Goal: Book appointment/travel/reservation

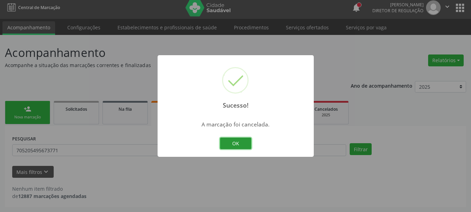
scroll to position [3, 0]
click at [235, 149] on div "OK Cancel" at bounding box center [235, 143] width 35 height 15
click at [236, 145] on button "OK" at bounding box center [235, 143] width 31 height 12
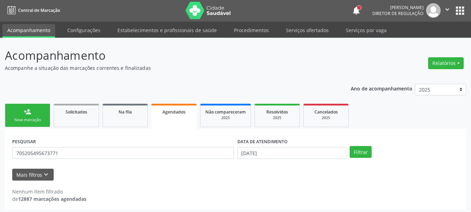
scroll to position [0, 0]
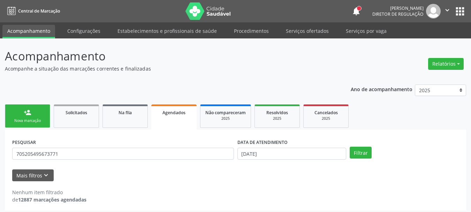
click at [457, 9] on button "apps" at bounding box center [460, 11] width 12 height 12
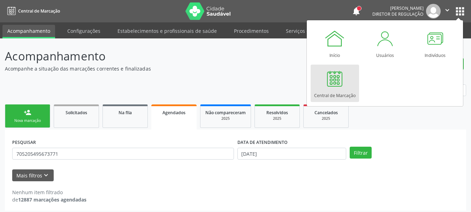
click at [337, 87] on div at bounding box center [334, 78] width 21 height 21
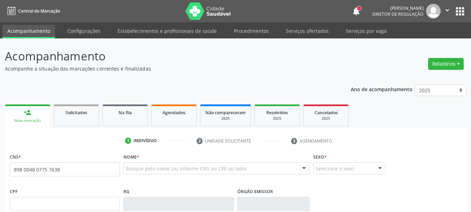
type input "898 0048 0775 7638"
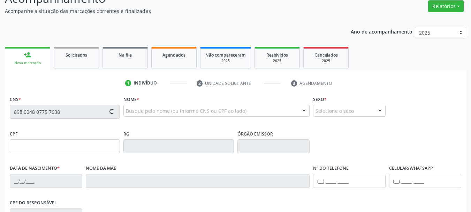
type input "[DATE]"
type input "Cleidiana [PERSON_NAME]"
type input "[PHONE_NUMBER]"
type input "039.305.294-08"
type input "16"
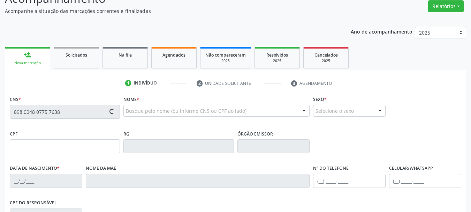
type input "135.814.054-58"
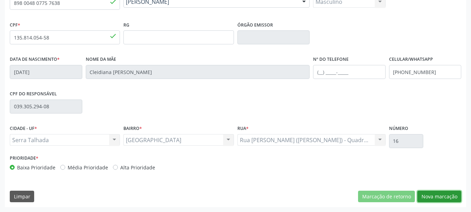
click at [442, 197] on button "Nova marcação" at bounding box center [439, 196] width 44 height 12
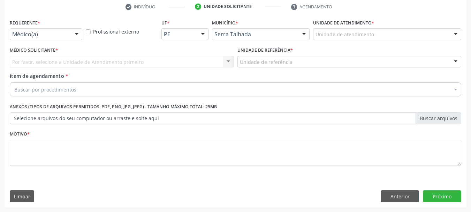
scroll to position [134, 0]
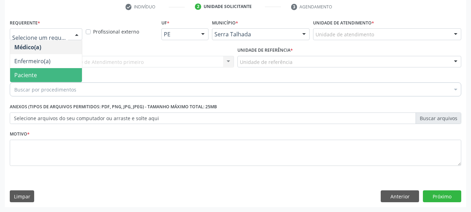
click at [32, 74] on span "Paciente" at bounding box center [25, 75] width 23 height 8
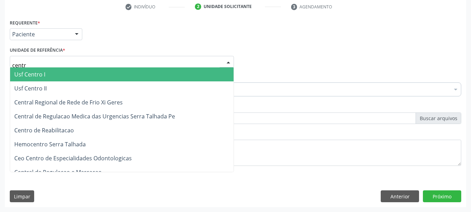
type input "centro"
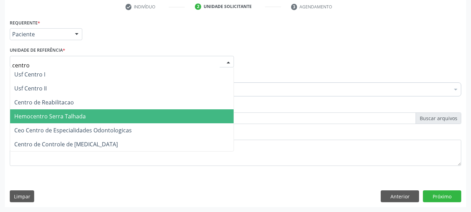
click at [56, 104] on span "Centro de Reabilitacao" at bounding box center [44, 102] width 60 height 8
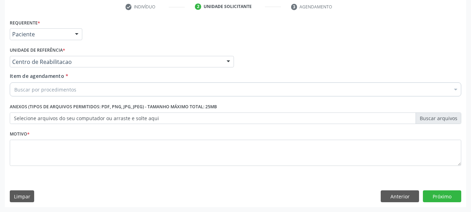
click at [53, 83] on div "Buscar por procedimentos" at bounding box center [235, 89] width 451 height 14
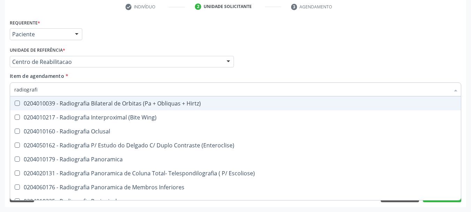
type input "radiografia"
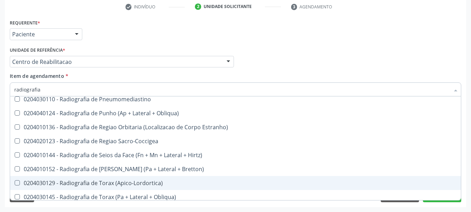
scroll to position [871, 0]
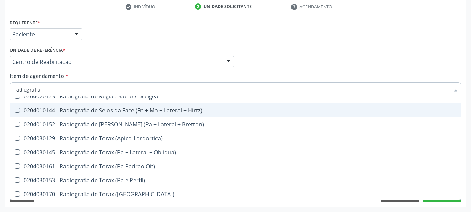
click at [104, 109] on div "0204010144 - Radiografia de Seios da Face (Fn + Mn + Lateral + Hirtz)" at bounding box center [235, 110] width 442 height 6
checkbox Hirtz\) "true"
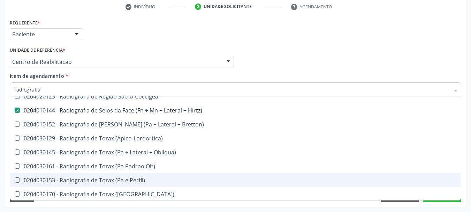
click at [76, 178] on div "0204030153 - Radiografia de Torax (Pa e Perfil)" at bounding box center [235, 180] width 442 height 6
checkbox Perfil\) "true"
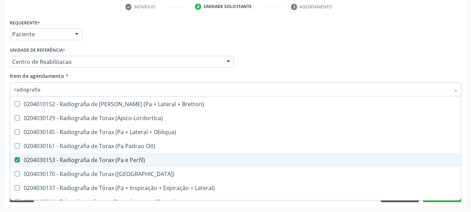
scroll to position [900, 0]
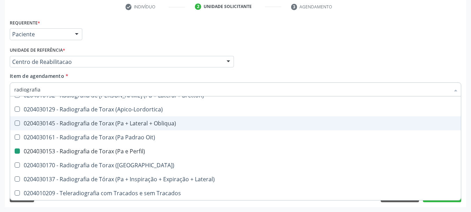
click at [308, 58] on div "Médico Solicitante Por favor, selecione a Unidade de Atendimento primeiro Nenhu…" at bounding box center [235, 58] width 455 height 27
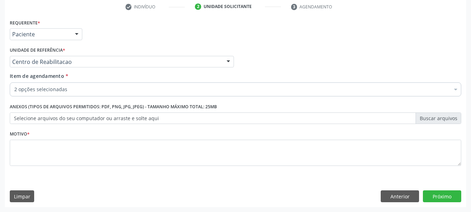
checkbox Hirtz\) "true"
checkbox Perfil\) "true"
checkbox Pâncreas "false"
checkbox Complicada "false"
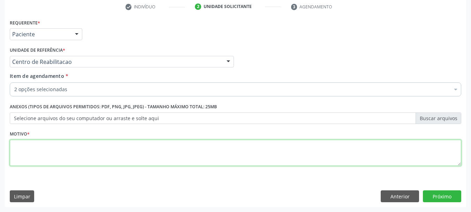
click at [79, 153] on textarea at bounding box center [235, 152] width 451 height 26
type textarea "..."
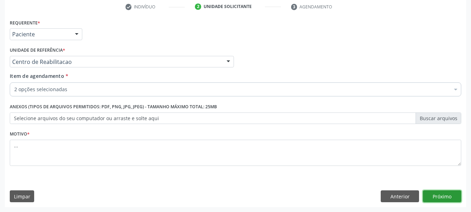
click at [444, 196] on button "Próximo" at bounding box center [442, 196] width 38 height 12
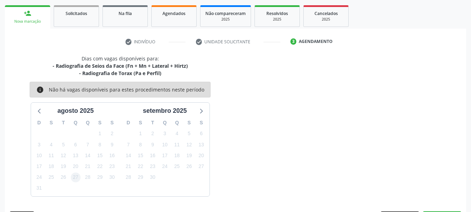
scroll to position [120, 0]
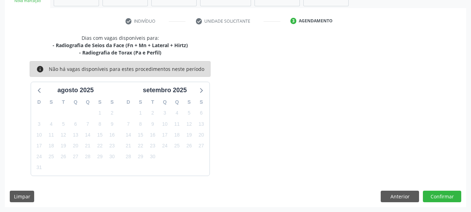
click at [398, 206] on div "Dias com vagas disponíveis para: - Radiografia de Seios da Face (Fn + Mn + Late…" at bounding box center [235, 120] width 461 height 173
click at [402, 197] on button "Anterior" at bounding box center [400, 196] width 38 height 12
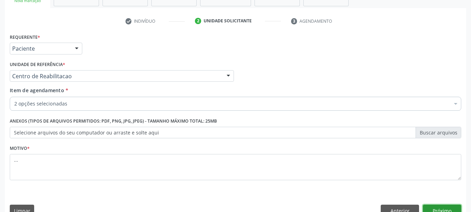
click at [433, 207] on button "Próximo" at bounding box center [442, 210] width 38 height 12
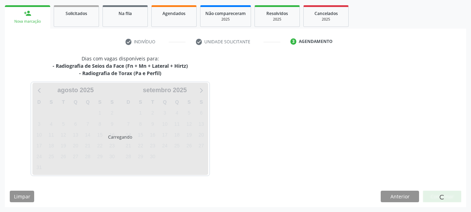
scroll to position [99, 0]
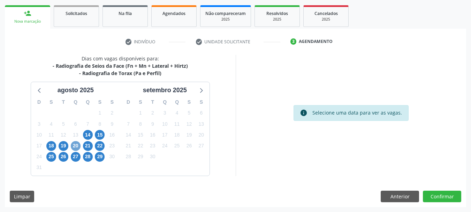
drag, startPoint x: 73, startPoint y: 146, endPoint x: 95, endPoint y: 152, distance: 22.5
click at [74, 145] on span "20" at bounding box center [76, 146] width 10 height 10
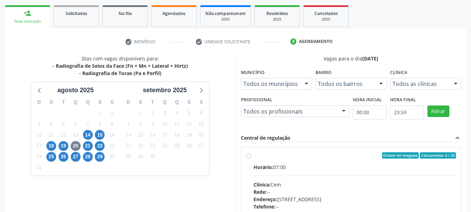
click at [253, 156] on label "Ordem de chegada Consumidos: 6 / 25 Horário: 07:00 Clínica: Cem Rede: -- Endere…" at bounding box center [354, 205] width 203 height 107
click at [247, 156] on input "Ordem de chegada Consumidos: 6 / 25 Horário: 07:00 Clínica: Cem Rede: -- Endere…" at bounding box center [248, 155] width 5 height 6
radio input "true"
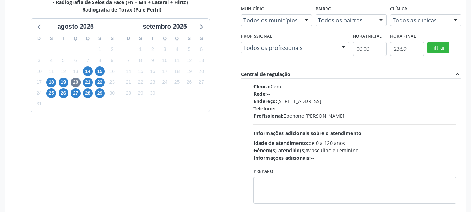
scroll to position [205, 0]
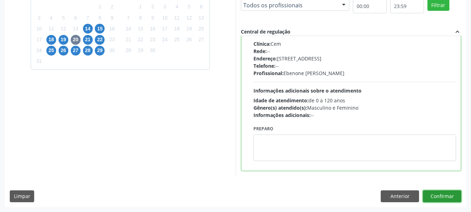
click at [432, 198] on button "Confirmar" at bounding box center [442, 196] width 38 height 12
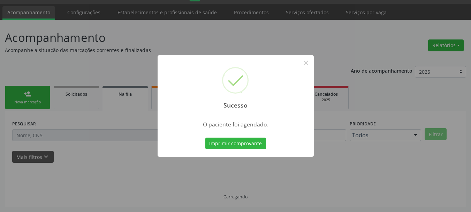
scroll to position [18, 0]
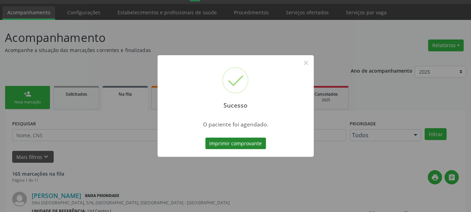
click at [253, 139] on button "Imprimir comprovante" at bounding box center [235, 143] width 61 height 12
